Goal: Task Accomplishment & Management: Complete application form

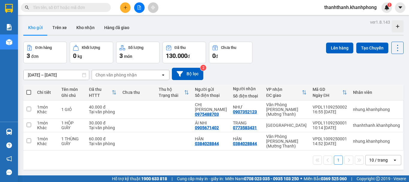
click at [68, 158] on div "1 10 / trang open" at bounding box center [213, 159] width 380 height 19
click at [338, 7] on span "thanhthanh.khanhphong" at bounding box center [350, 7] width 62 height 7
click at [338, 17] on span "Đăng xuất" at bounding box center [352, 18] width 50 height 7
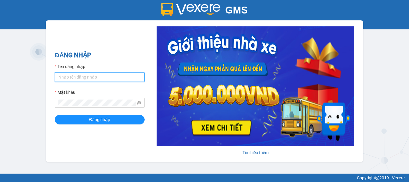
click at [124, 80] on input "Tên đăng nhập" at bounding box center [100, 77] width 90 height 10
type input "thanhthanh.khanhphong"
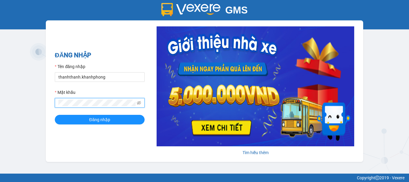
click at [55, 115] on button "Đăng nhập" at bounding box center [100, 120] width 90 height 10
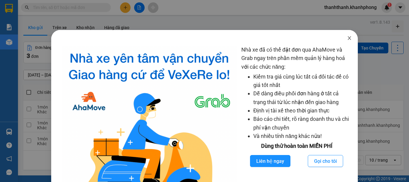
click at [348, 41] on span "Close" at bounding box center [349, 38] width 17 height 17
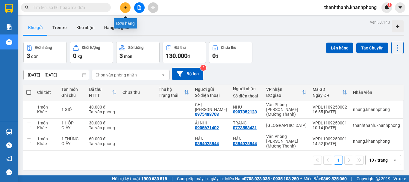
click at [128, 7] on button at bounding box center [125, 7] width 10 height 10
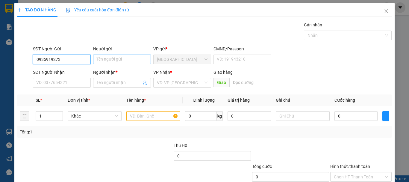
type input "0935919273"
click at [117, 56] on input "Người gửi" at bounding box center [122, 59] width 58 height 10
type input "b"
type input "N"
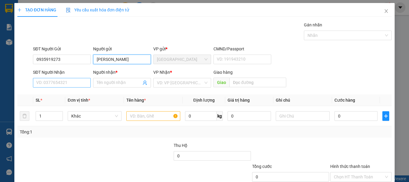
type input "[PERSON_NAME]"
click at [50, 85] on input "SĐT Người Nhận" at bounding box center [62, 83] width 58 height 10
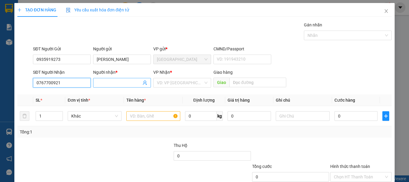
type input "0767700921"
click at [110, 84] on input "Người nhận *" at bounding box center [119, 82] width 45 height 7
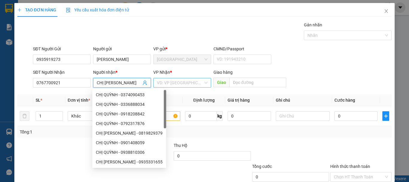
type input "CHỊ [PERSON_NAME]"
click at [173, 82] on input "search" at bounding box center [180, 82] width 46 height 9
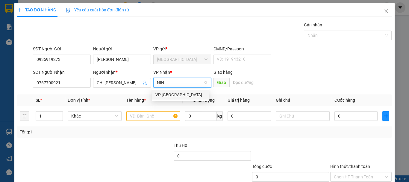
type input "NINH"
click at [175, 95] on div "VP [GEOGRAPHIC_DATA]" at bounding box center [180, 94] width 50 height 7
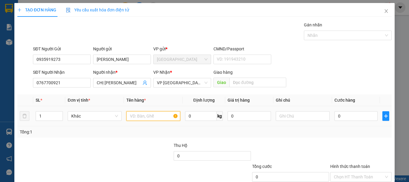
click at [159, 117] on input "text" at bounding box center [153, 116] width 54 height 10
click at [236, 82] on input "text" at bounding box center [257, 83] width 57 height 10
type input "C"
click at [152, 113] on input "text" at bounding box center [153, 116] width 54 height 10
type input "1"
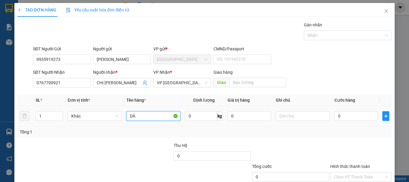
type input "D"
type input "8 HỘP DÂU"
click at [357, 120] on input "0" at bounding box center [355, 116] width 43 height 10
type input "8"
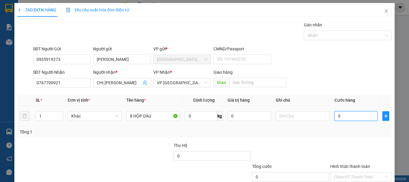
type input "8"
type input "80"
type input "800"
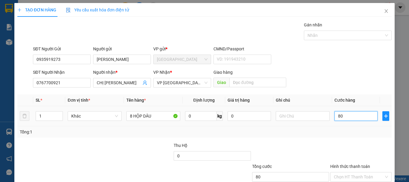
type input "800"
type input "8.000"
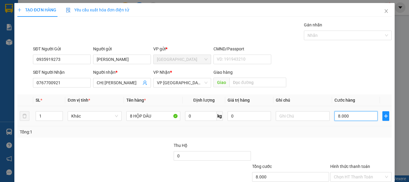
type input "80.000"
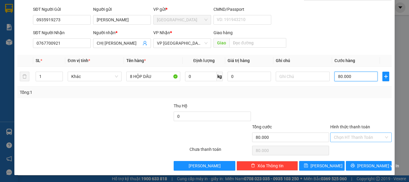
scroll to position [40, 0]
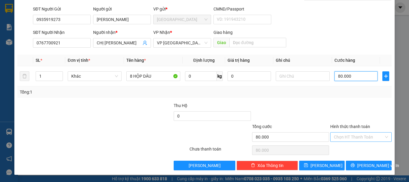
type input "80.000"
click at [345, 140] on input "Hình thức thanh toán" at bounding box center [359, 136] width 50 height 9
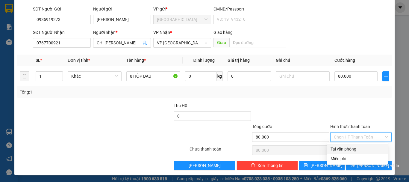
click at [343, 145] on div "Tại văn phòng" at bounding box center [357, 148] width 54 height 7
type input "0"
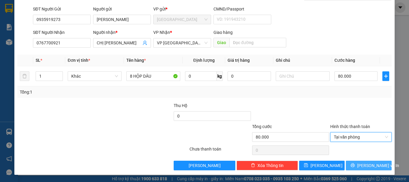
click at [364, 163] on span "Lưu và In" at bounding box center [378, 165] width 42 height 7
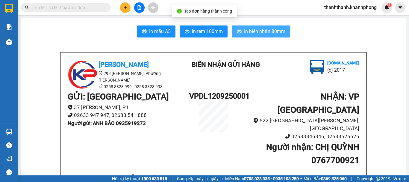
click at [272, 29] on span "In biên nhận 80mm" at bounding box center [264, 31] width 41 height 7
click at [266, 36] on button "In biên nhận 80mm" at bounding box center [261, 31] width 58 height 12
